Goal: Find specific page/section

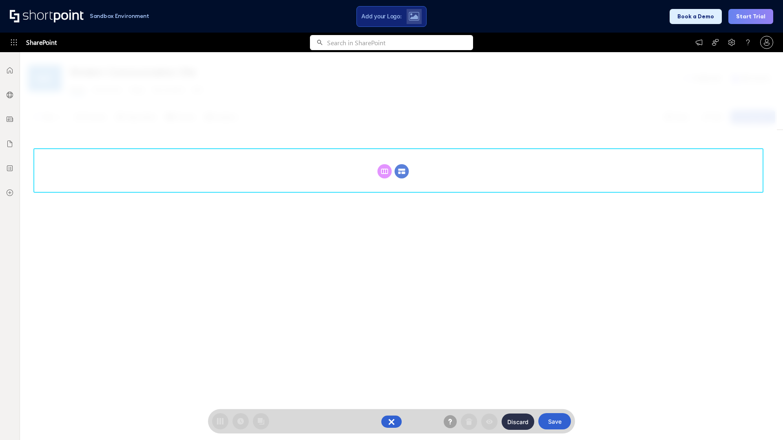
scroll to position [112, 0]
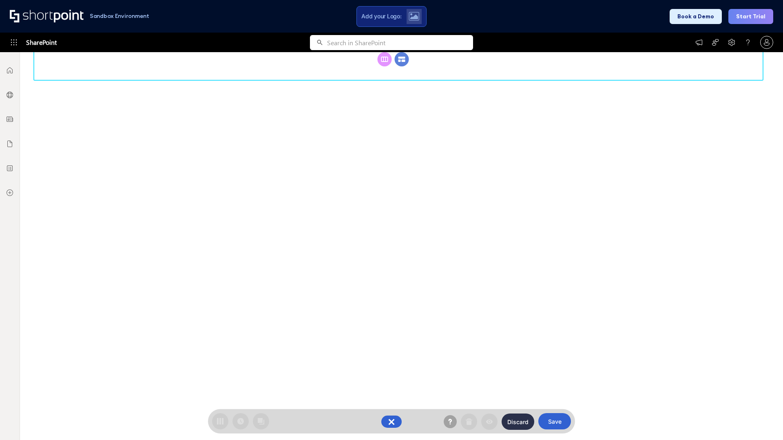
click at [402, 66] on circle at bounding box center [402, 59] width 14 height 14
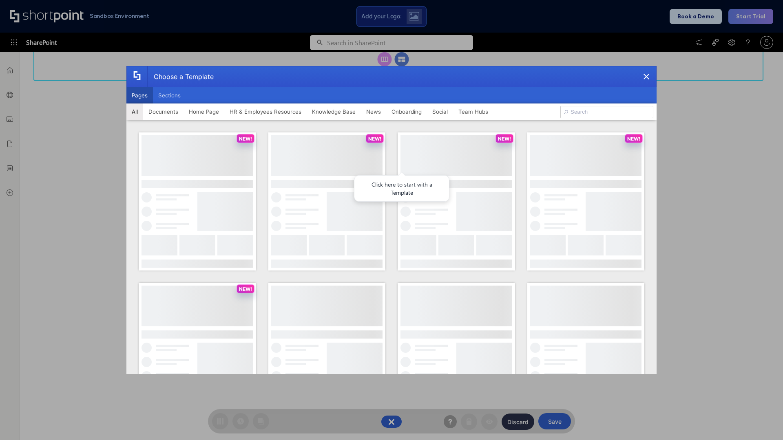
scroll to position [0, 0]
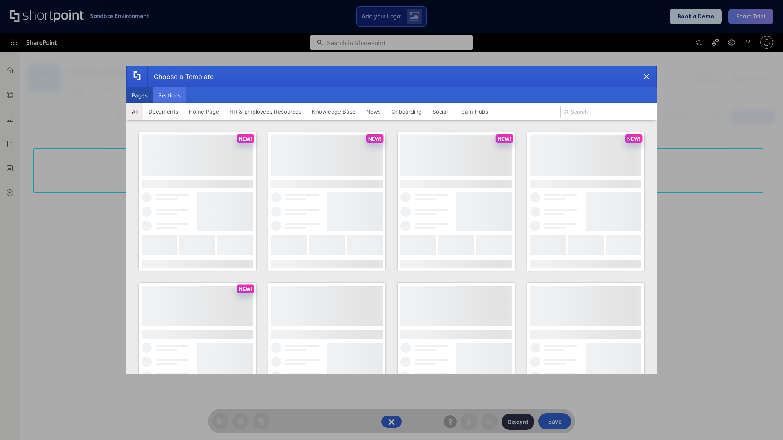
click at [169, 95] on button "Sections" at bounding box center [169, 95] width 33 height 16
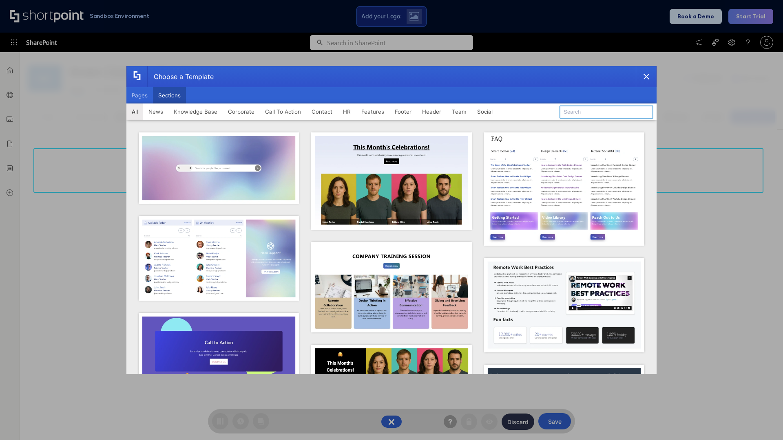
type input "FAQ 6"
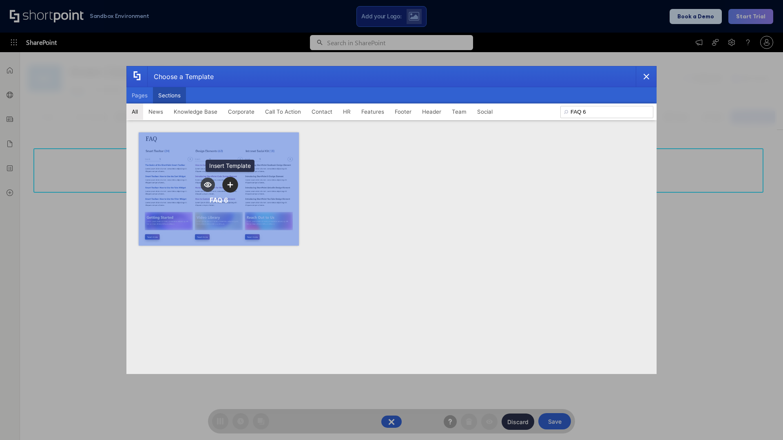
click at [230, 185] on icon "template selector" at bounding box center [230, 185] width 6 height 6
